Goal: Task Accomplishment & Management: Manage account settings

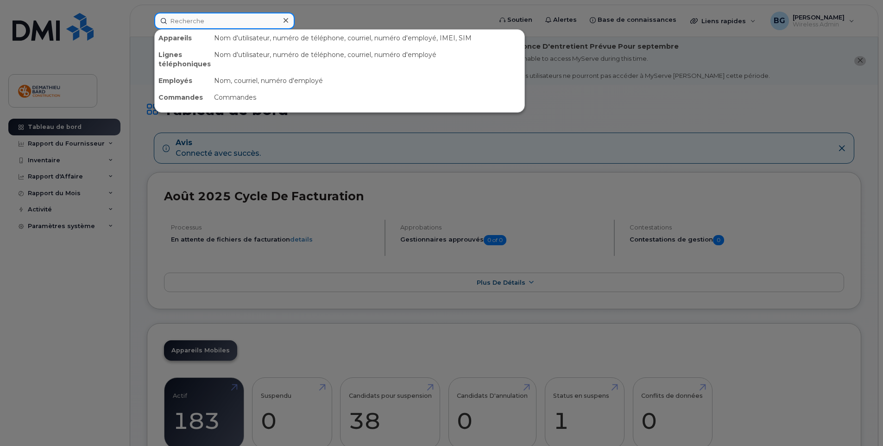
click at [200, 19] on input at bounding box center [224, 21] width 140 height 17
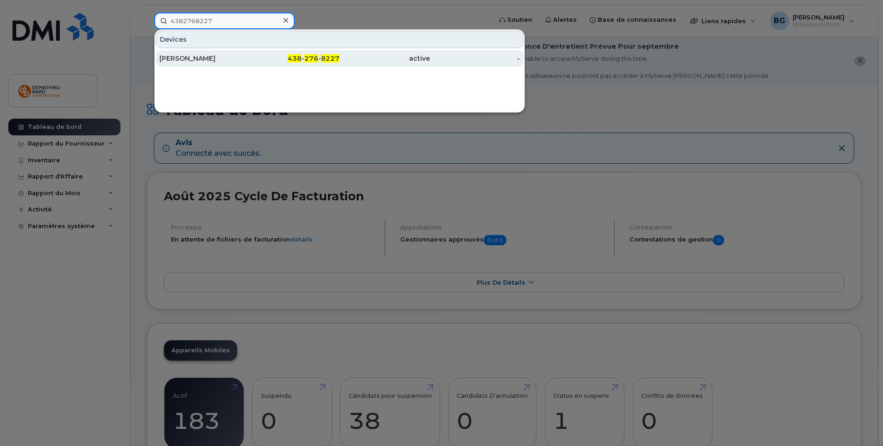
type input "4382768227"
click at [176, 58] on div "[PERSON_NAME]" at bounding box center [204, 58] width 90 height 9
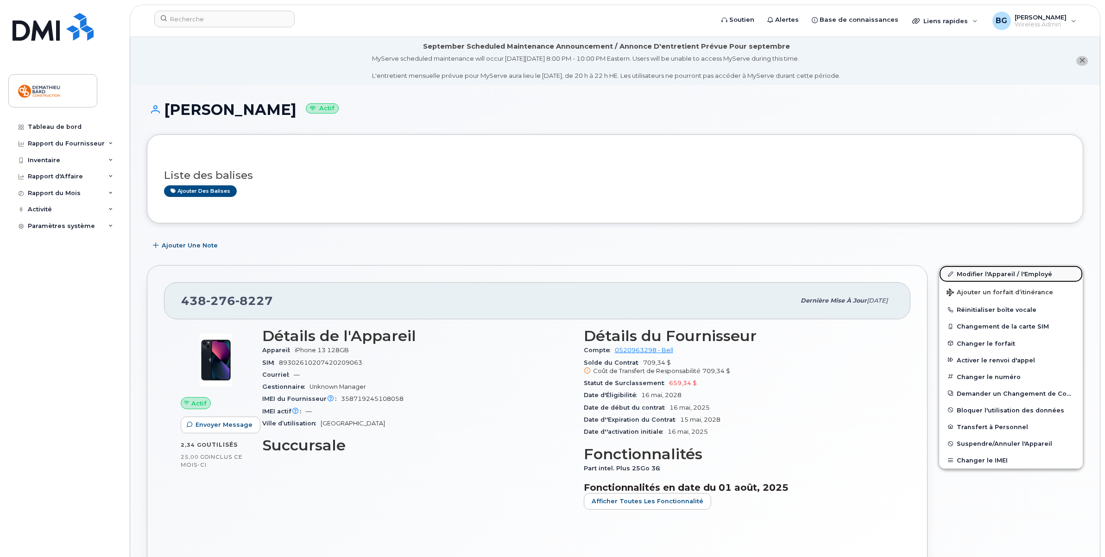
click at [966, 272] on link "Modifier l'Appareil / l'Employé" at bounding box center [1011, 273] width 144 height 17
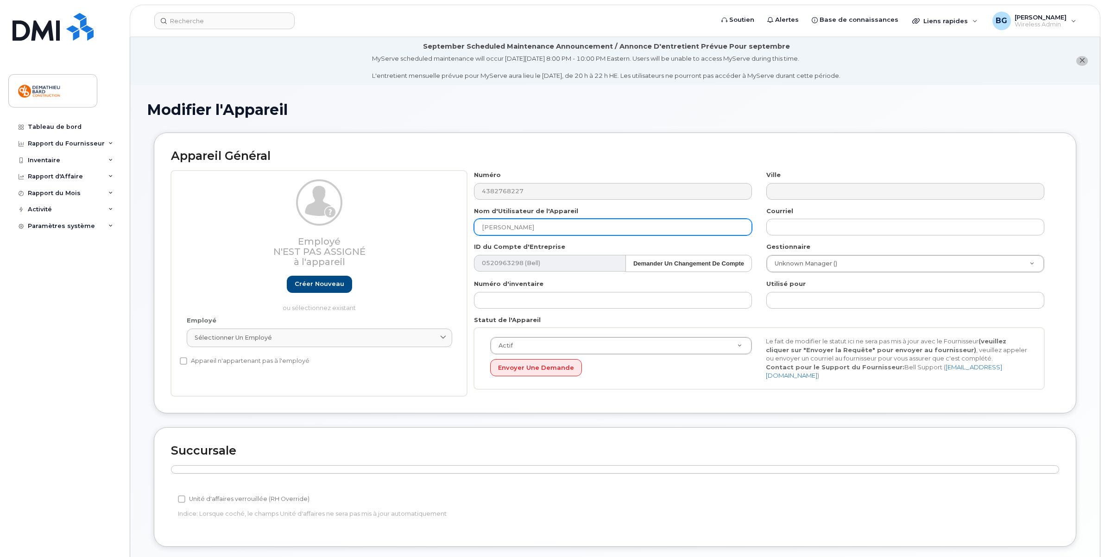
drag, startPoint x: 571, startPoint y: 229, endPoint x: 412, endPoint y: 258, distance: 161.5
click at [412, 258] on div "Employé N'est pas assigné à l'appareil Créer nouveau ou sélectionnez existant E…" at bounding box center [615, 283] width 888 height 226
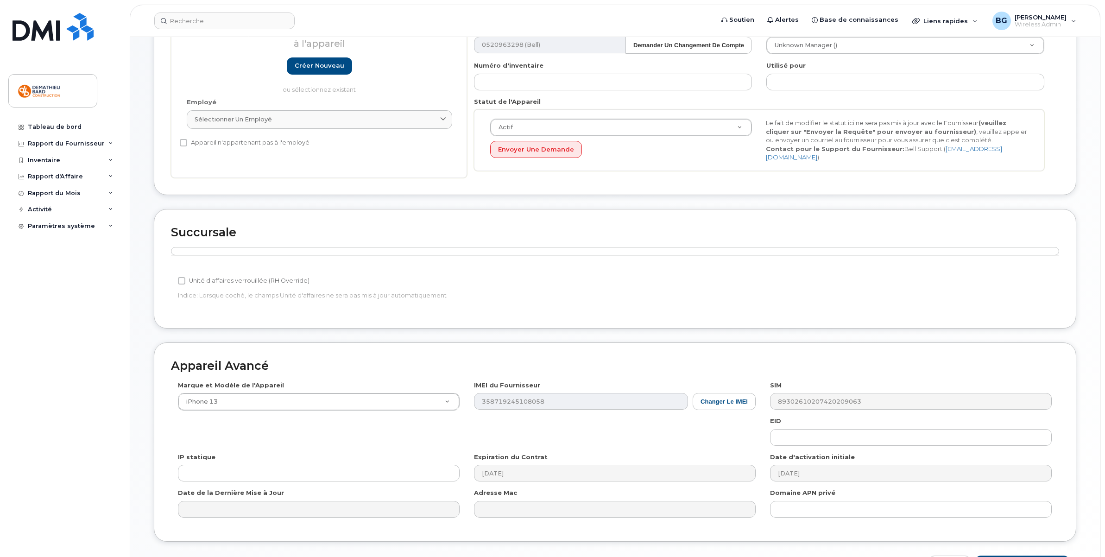
scroll to position [278, 0]
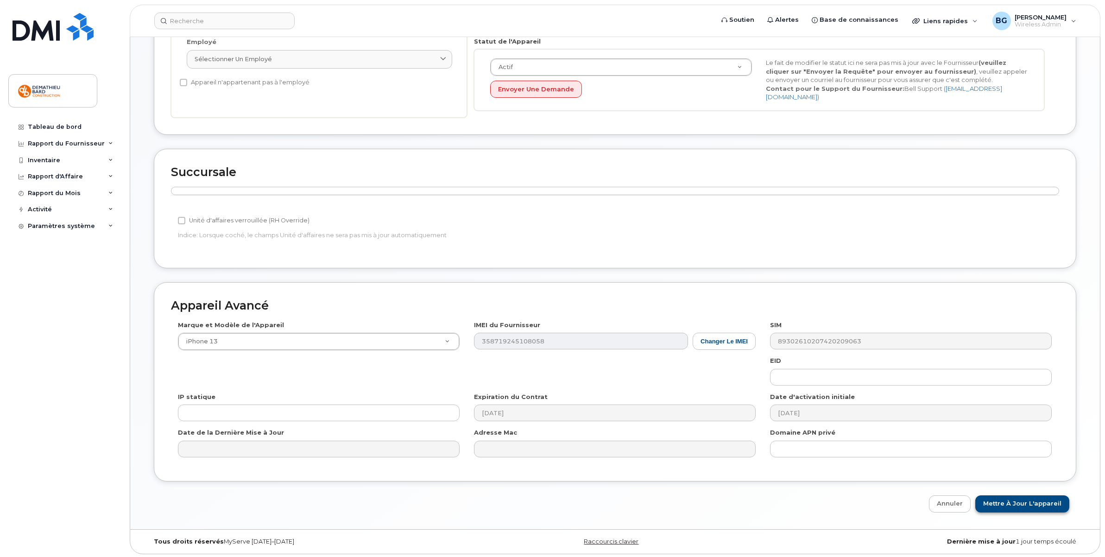
type input "Connor Lucas"
click at [1012, 506] on input "Mettre à jour l'appareil" at bounding box center [1022, 503] width 94 height 17
type input "Sauvegarde..."
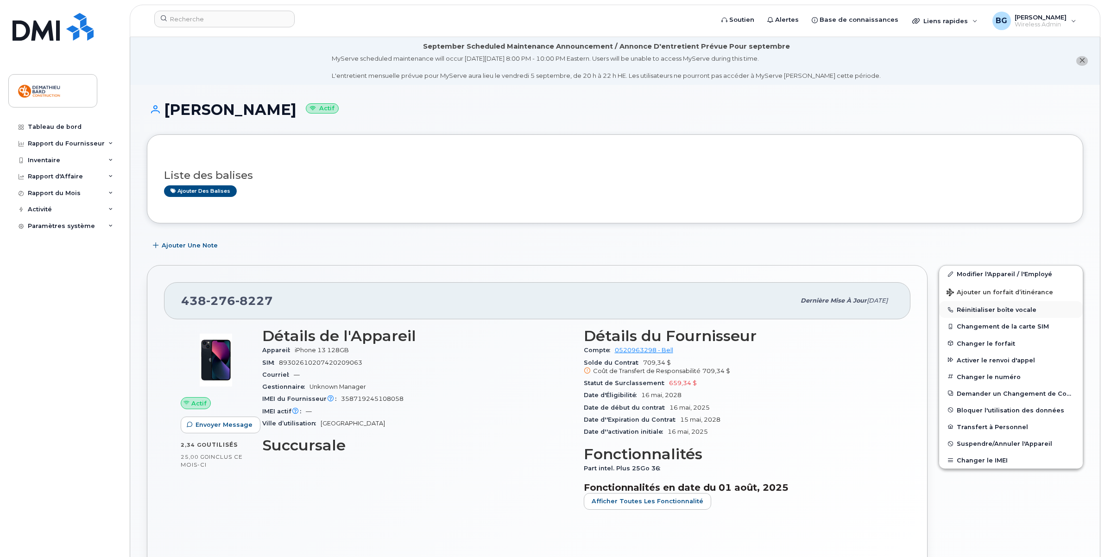
click at [982, 309] on button "Réinitialiser boîte vocale" at bounding box center [1011, 309] width 144 height 17
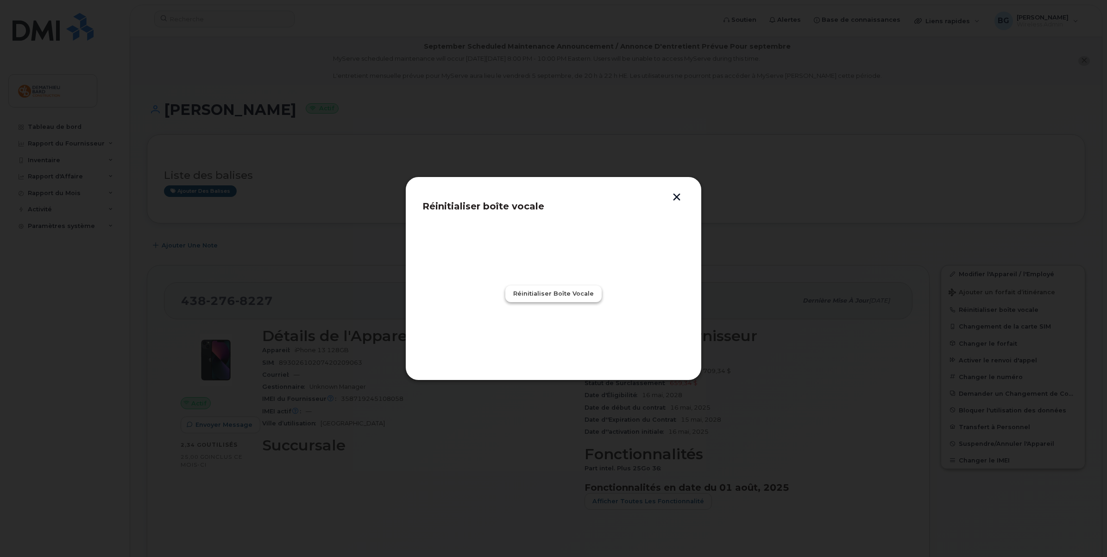
click at [562, 298] on span "Réinitialiser boîte vocale" at bounding box center [553, 293] width 81 height 9
click at [1093, 17] on icon at bounding box center [1094, 18] width 6 height 6
click at [538, 290] on span "Réinitialiser boîte vocale" at bounding box center [553, 293] width 81 height 9
click at [545, 335] on span "Fermer" at bounding box center [553, 334] width 24 height 9
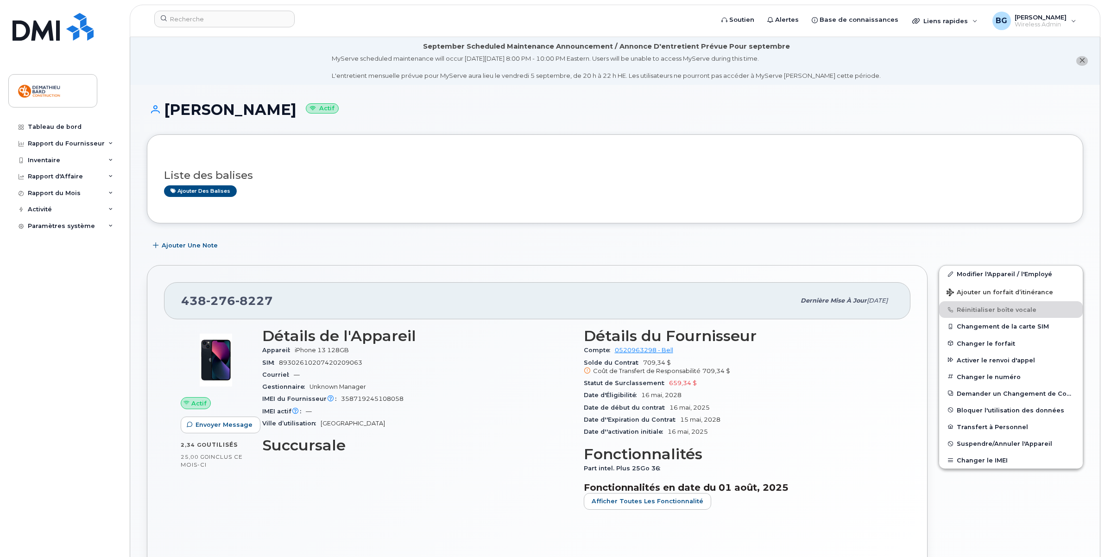
drag, startPoint x: 1083, startPoint y: 59, endPoint x: 1071, endPoint y: 46, distance: 17.4
click at [1082, 59] on icon "close notification" at bounding box center [1082, 60] width 6 height 6
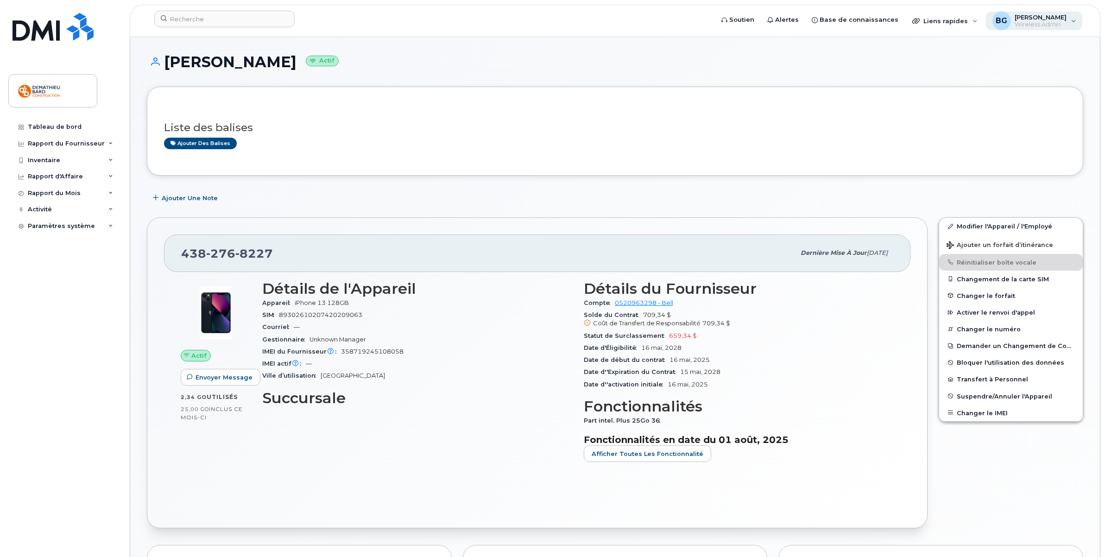
click at [1062, 19] on span "[PERSON_NAME]" at bounding box center [1040, 16] width 52 height 7
click at [985, 92] on div "Se déconnecter" at bounding box center [1014, 91] width 133 height 17
